Goal: Task Accomplishment & Management: Use online tool/utility

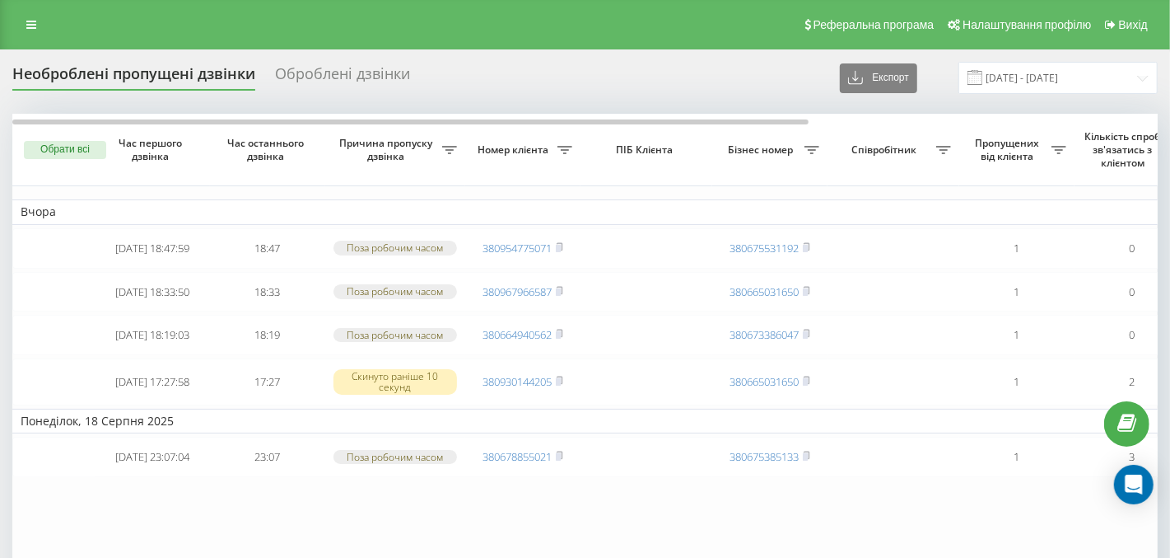
click at [320, 72] on div "Оброблені дзвінки" at bounding box center [342, 78] width 135 height 26
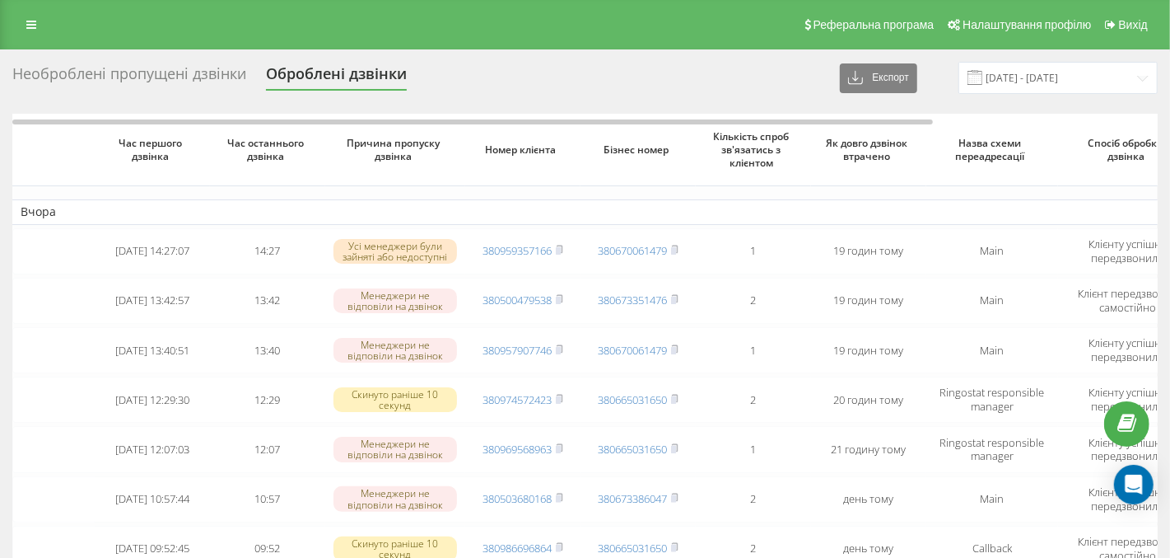
click at [196, 75] on div "Необроблені пропущені дзвінки" at bounding box center [129, 78] width 234 height 26
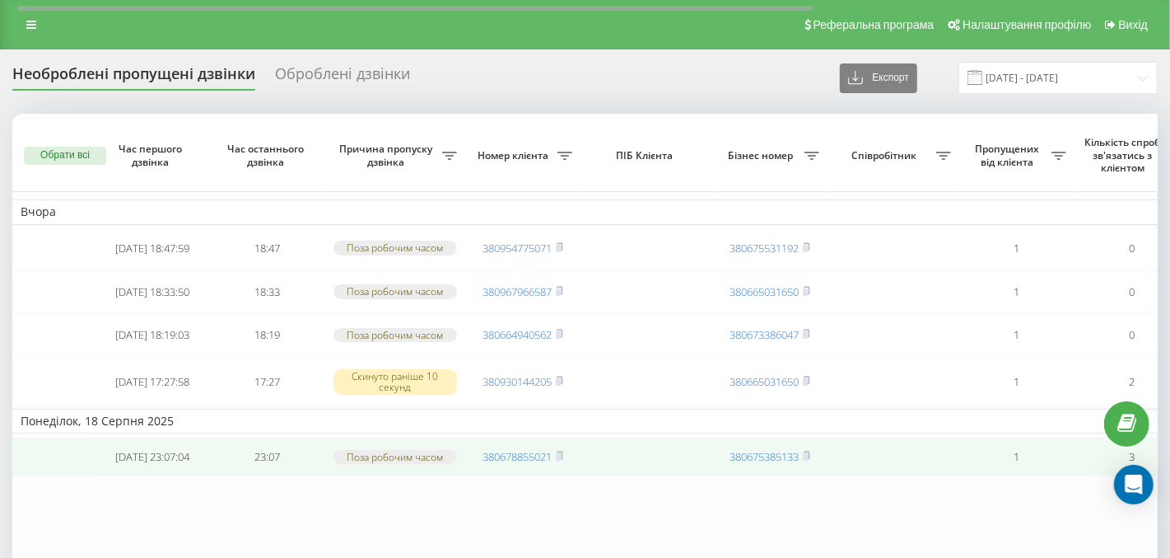
scroll to position [116, 0]
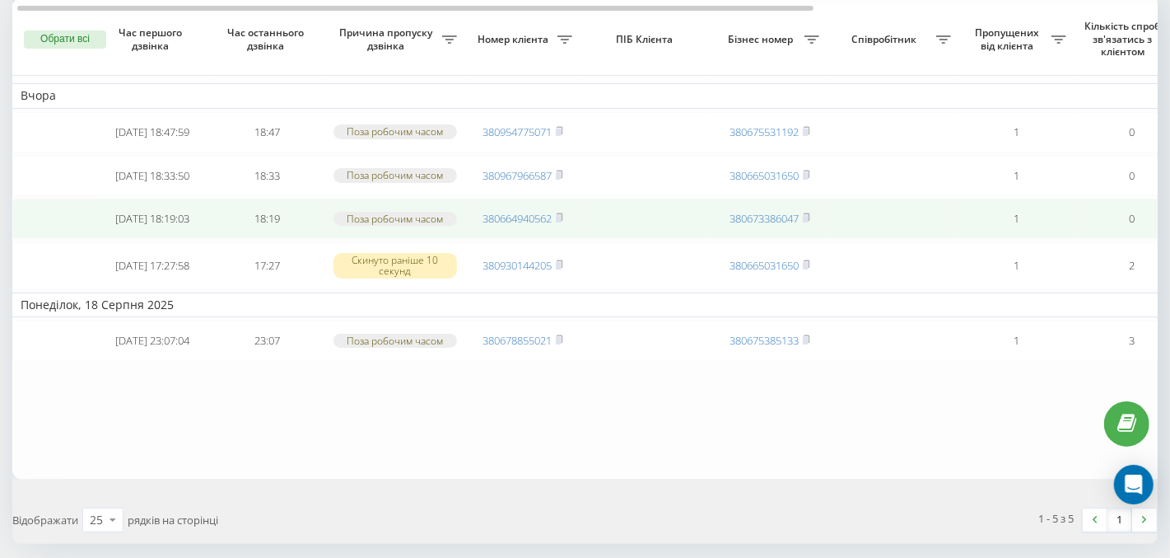
click at [557, 226] on span "380664940562" at bounding box center [523, 218] width 81 height 15
click at [561, 222] on rect at bounding box center [558, 218] width 5 height 7
click at [559, 222] on rect at bounding box center [558, 218] width 5 height 7
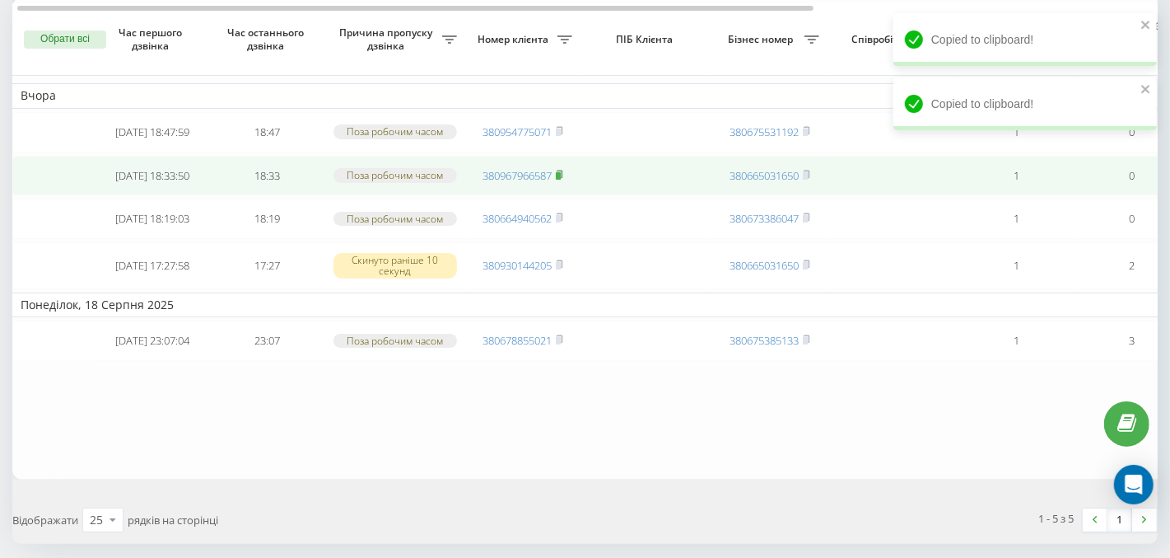
click at [563, 177] on icon at bounding box center [559, 175] width 7 height 10
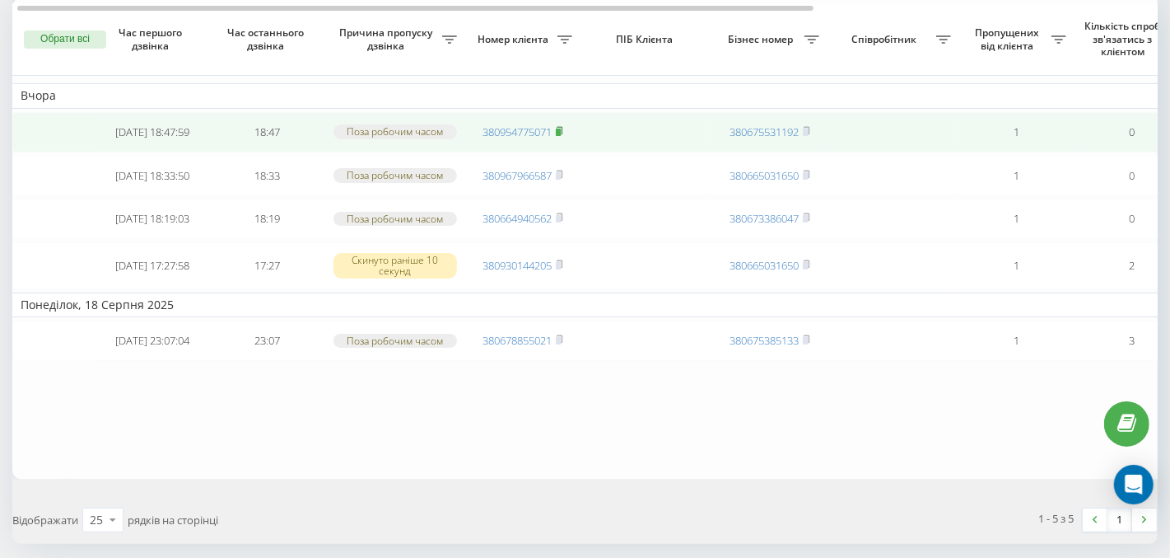
click at [563, 129] on icon at bounding box center [559, 131] width 7 height 10
click at [1086, 119] on td "0" at bounding box center [1132, 132] width 115 height 40
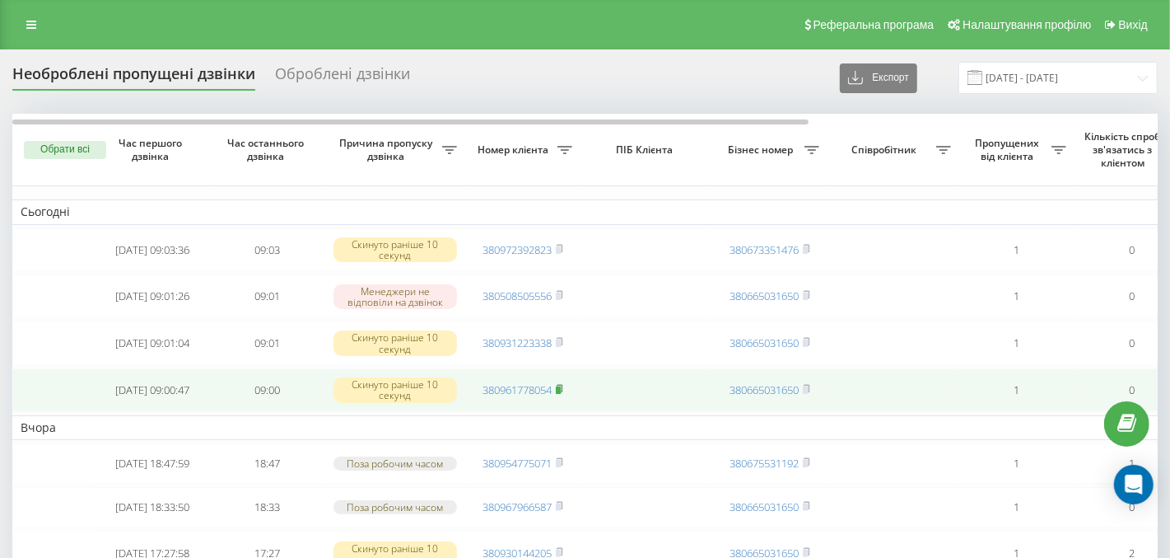
click at [558, 392] on icon at bounding box center [559, 389] width 7 height 10
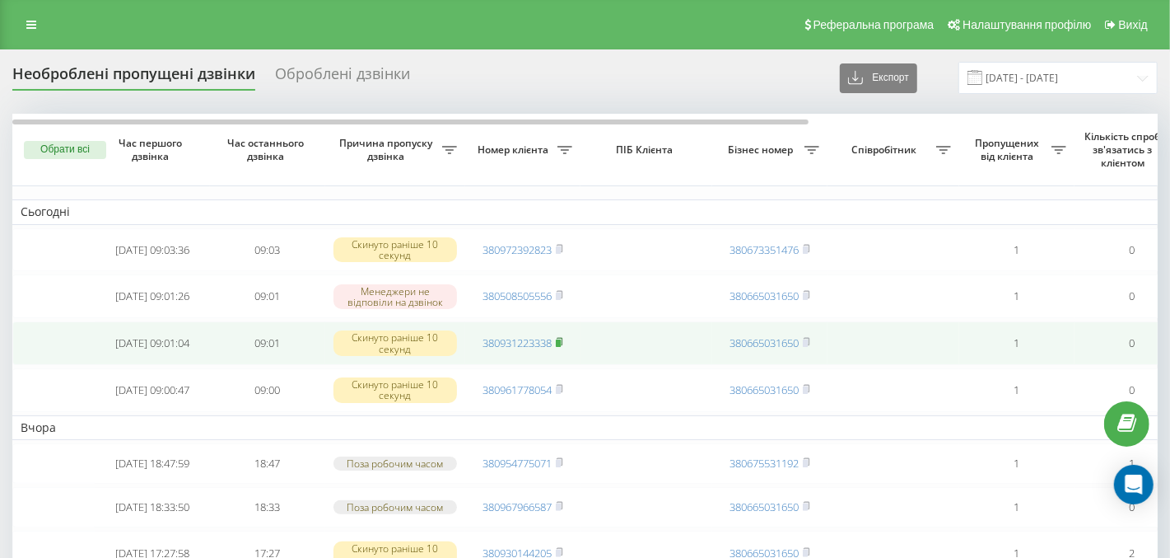
click at [558, 344] on rect at bounding box center [558, 342] width 5 height 7
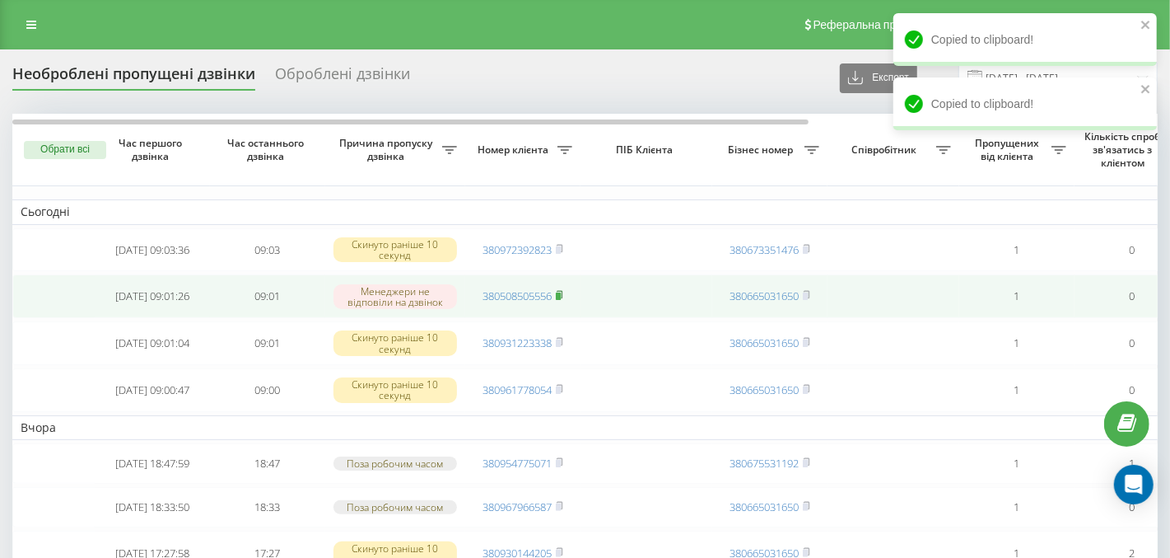
click at [561, 296] on rect at bounding box center [558, 295] width 5 height 7
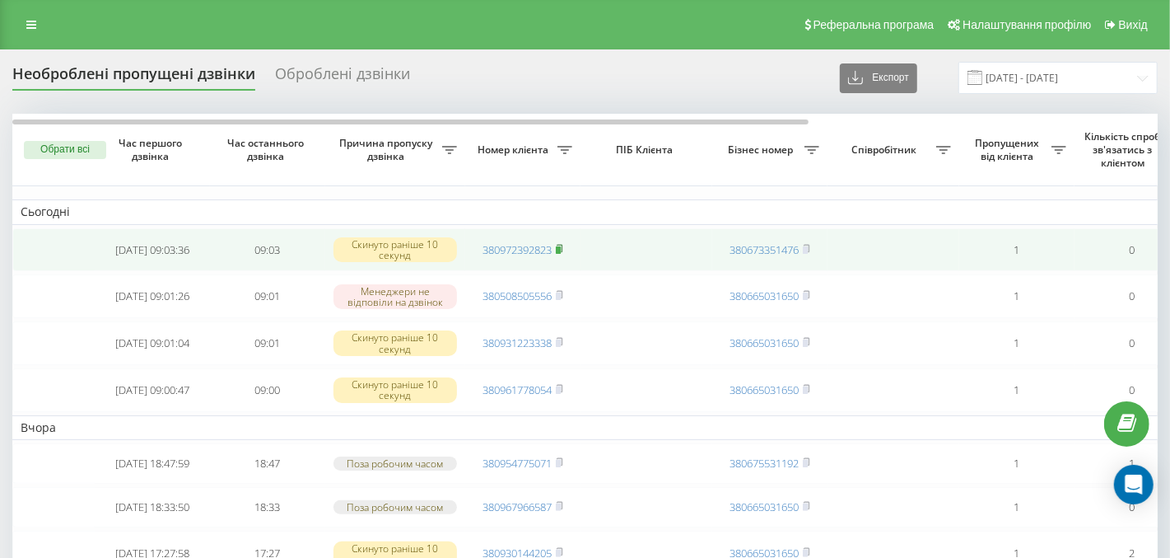
click at [560, 245] on icon at bounding box center [560, 247] width 6 height 7
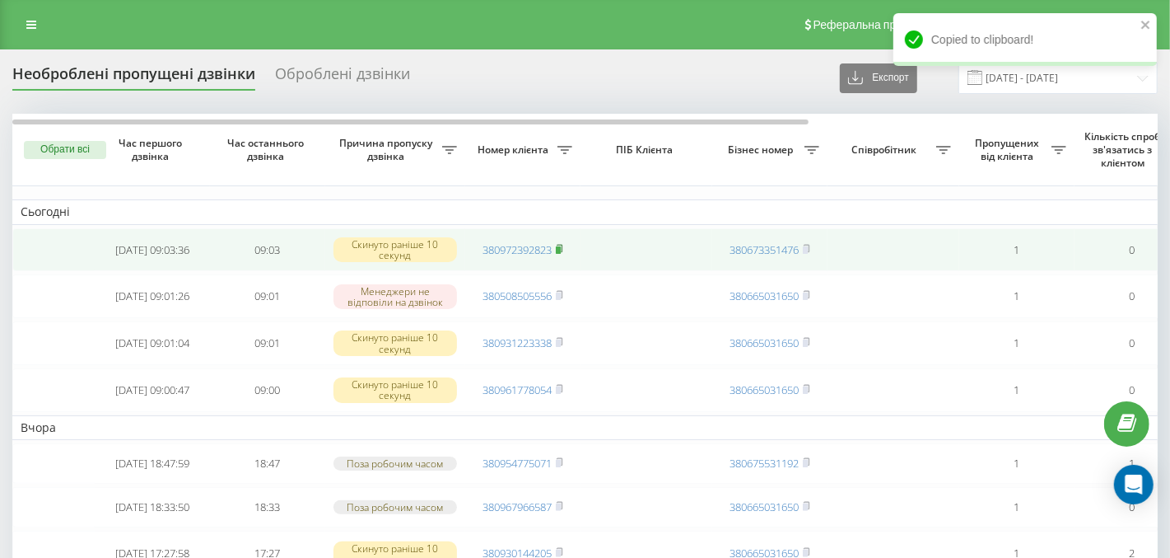
click at [560, 245] on icon at bounding box center [560, 247] width 6 height 7
